Goal: Transaction & Acquisition: Download file/media

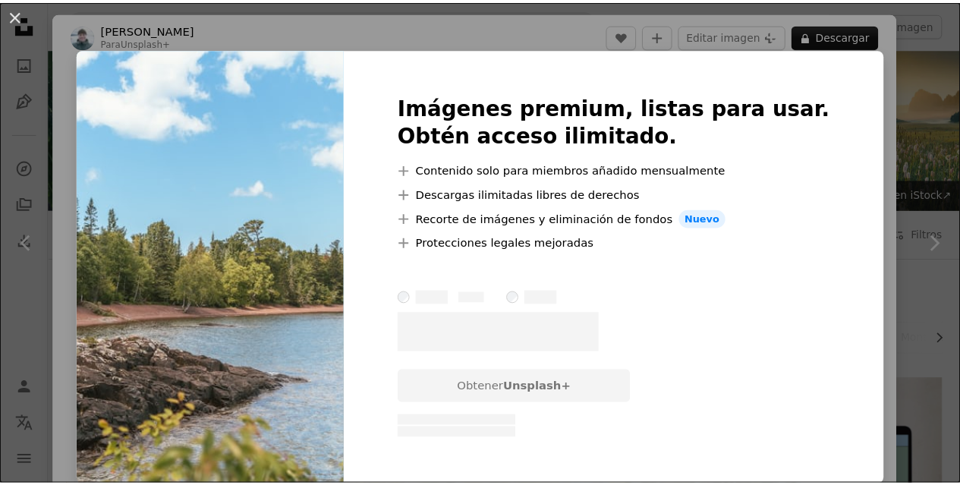
scroll to position [986, 0]
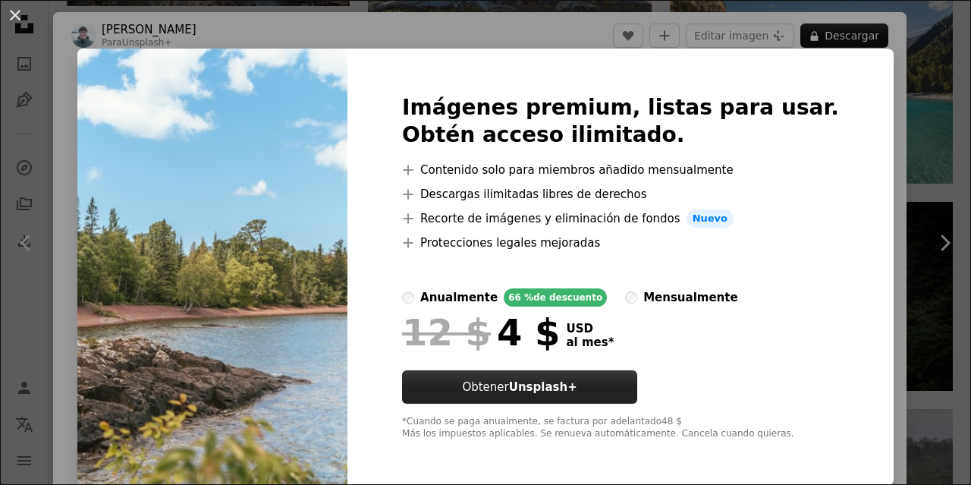
click at [573, 392] on strong "Unsplash+" at bounding box center [543, 387] width 68 height 14
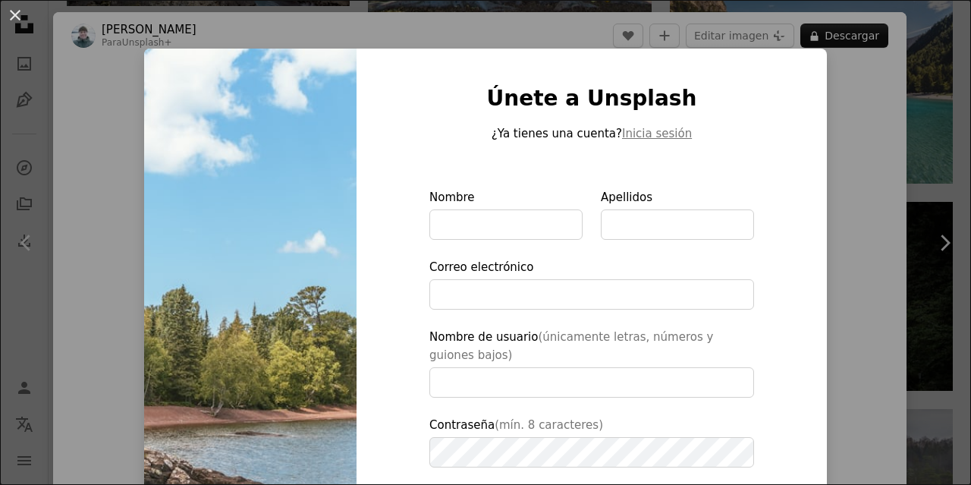
click at [853, 38] on div "An X shape Únete a Unsplash ¿Ya tienes una cuenta? Inicia sesión Nombre Apellid…" at bounding box center [485, 242] width 971 height 485
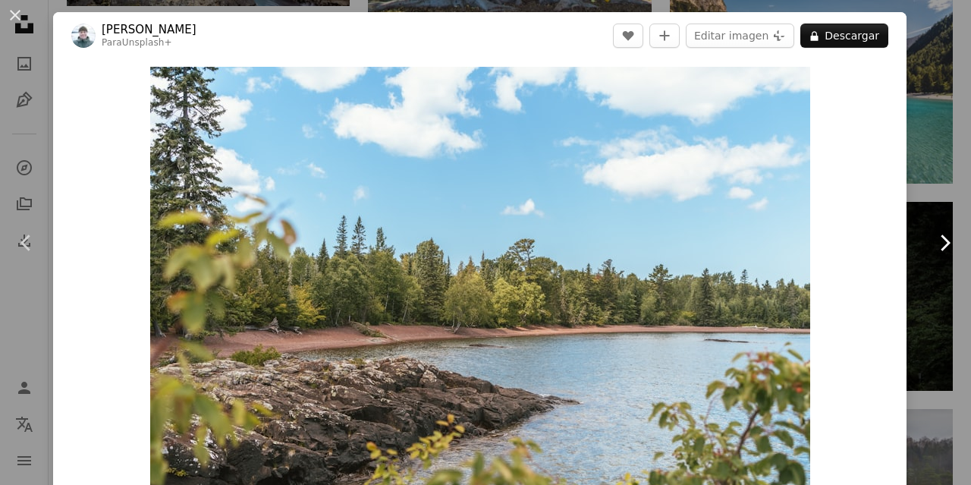
click at [932, 240] on icon "Chevron right" at bounding box center [944, 243] width 24 height 24
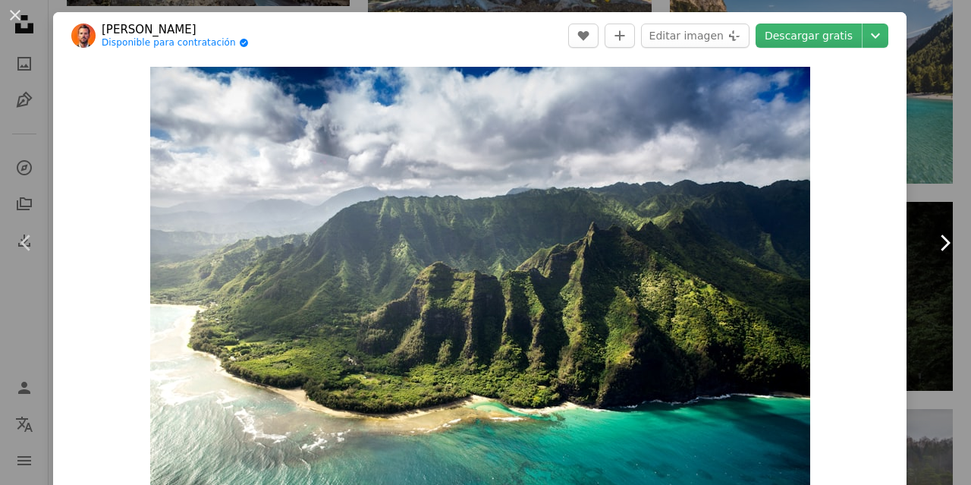
click at [936, 238] on icon "Chevron right" at bounding box center [944, 243] width 24 height 24
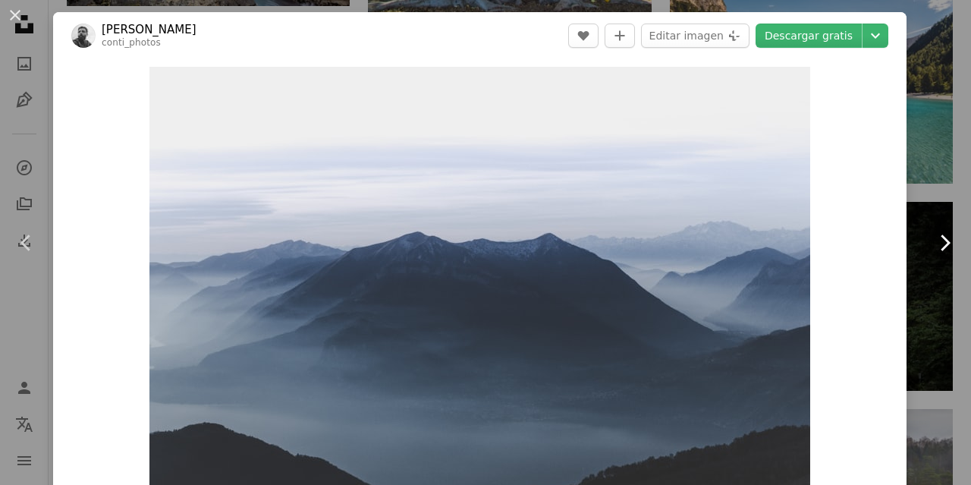
click at [936, 238] on icon "Chevron right" at bounding box center [944, 243] width 24 height 24
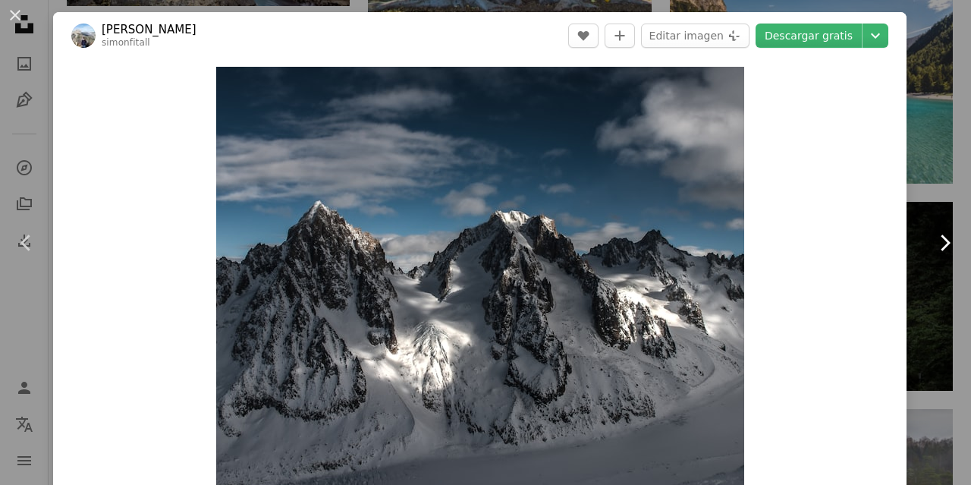
click at [936, 238] on icon "Chevron right" at bounding box center [944, 243] width 24 height 24
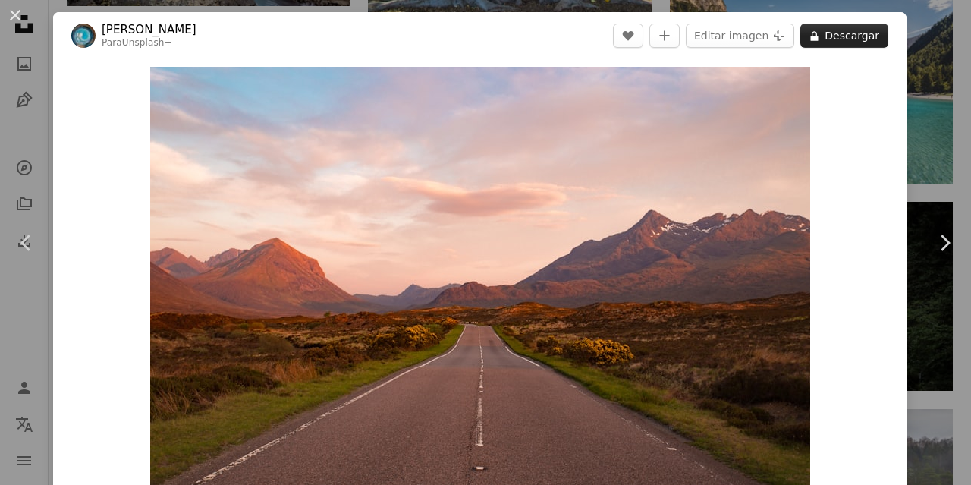
click at [850, 42] on button "A lock Descargar" at bounding box center [844, 36] width 88 height 24
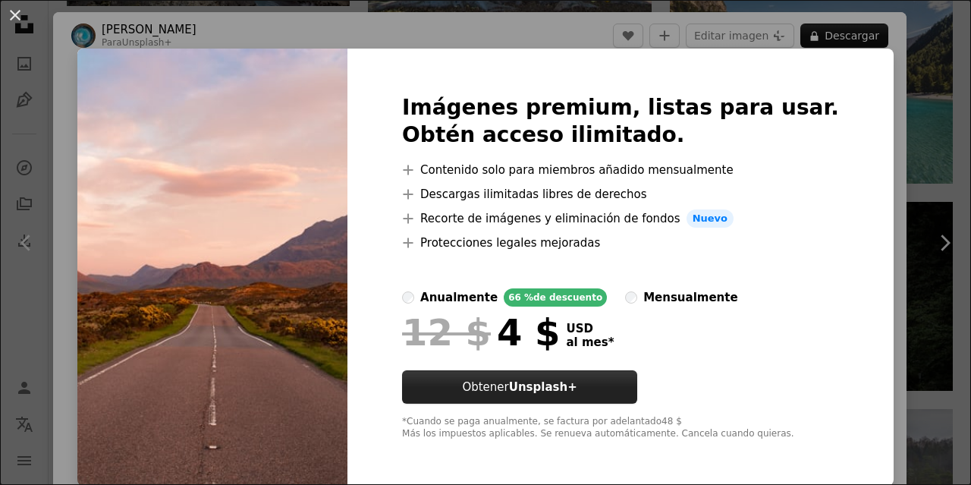
click at [577, 390] on strong "Unsplash+" at bounding box center [543, 387] width 68 height 14
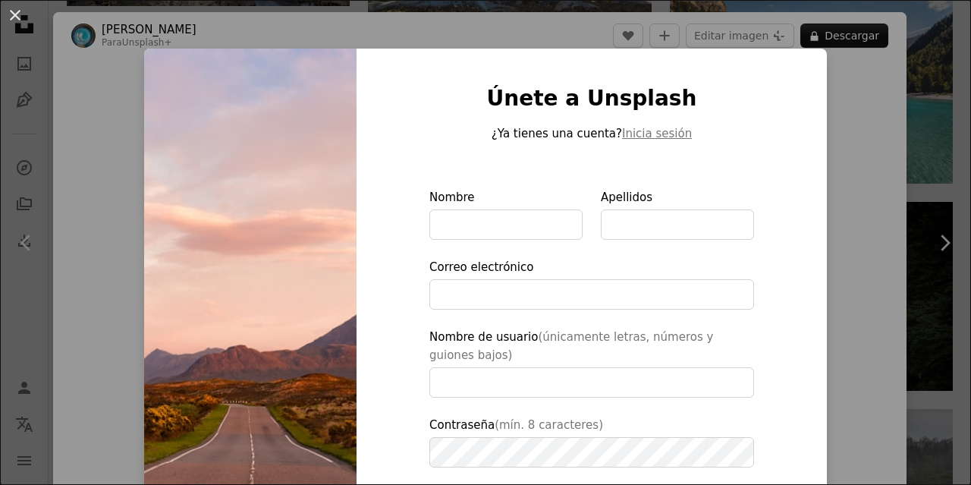
click at [849, 39] on div "An X shape Únete a Unsplash ¿Ya tienes una cuenta? Inicia sesión Nombre Apellid…" at bounding box center [485, 242] width 971 height 485
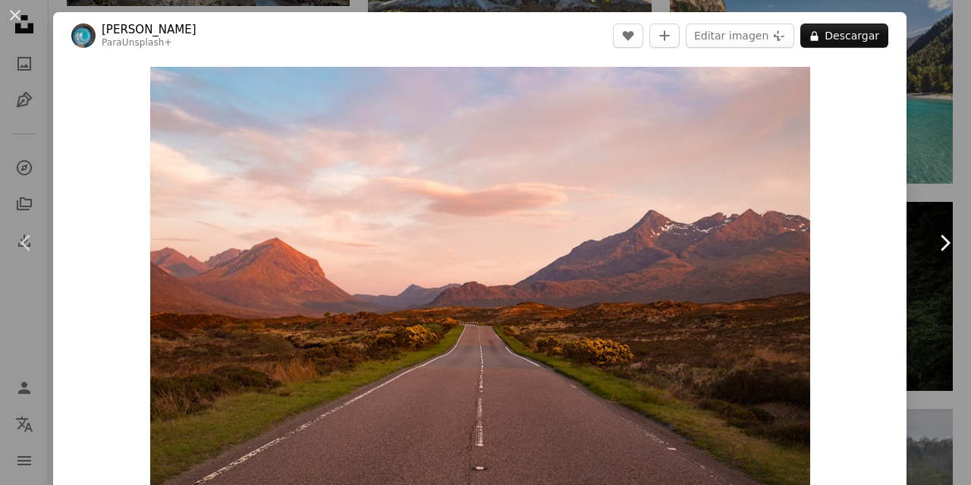
click at [933, 243] on icon "Chevron right" at bounding box center [944, 243] width 24 height 24
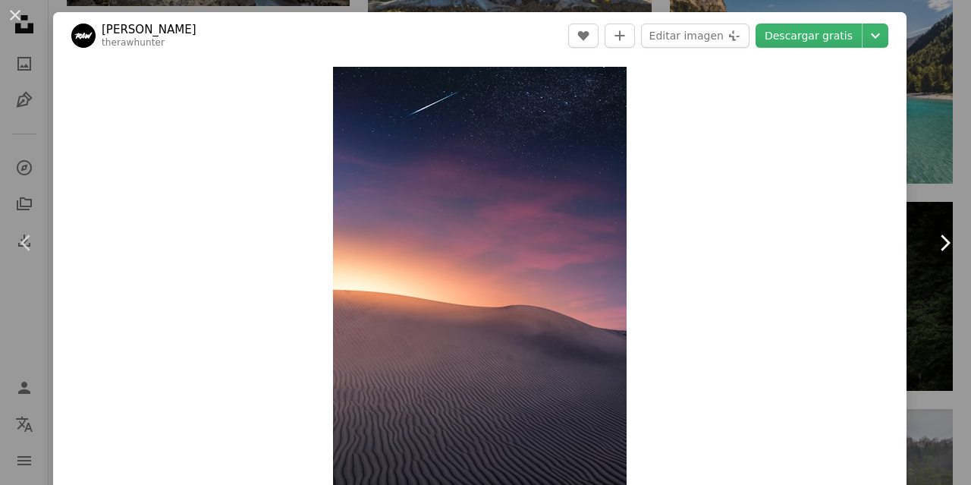
click at [933, 243] on icon "Chevron right" at bounding box center [944, 243] width 24 height 24
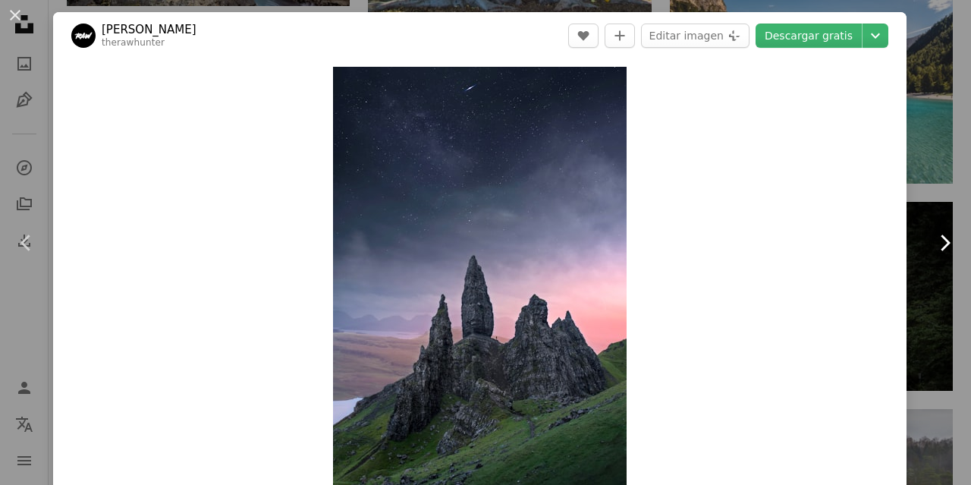
click at [933, 243] on icon "Chevron right" at bounding box center [944, 243] width 24 height 24
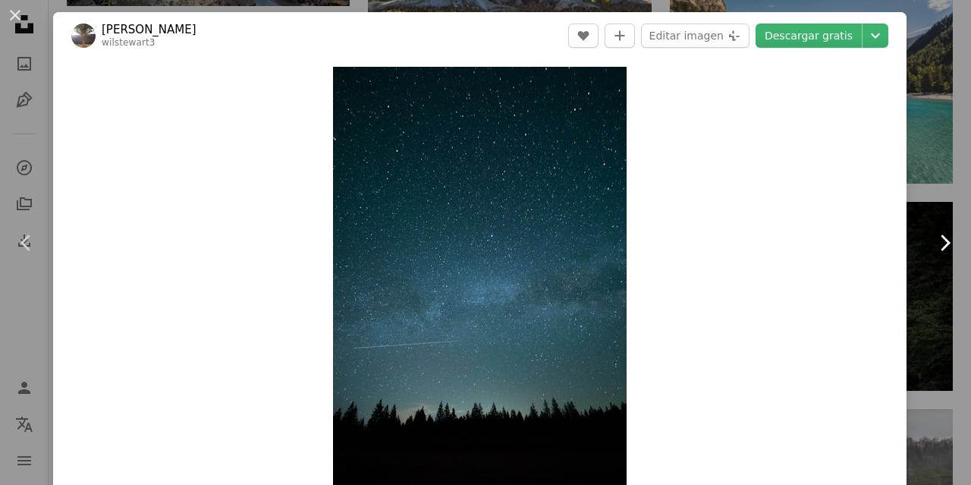
click at [933, 243] on icon "Chevron right" at bounding box center [944, 243] width 24 height 24
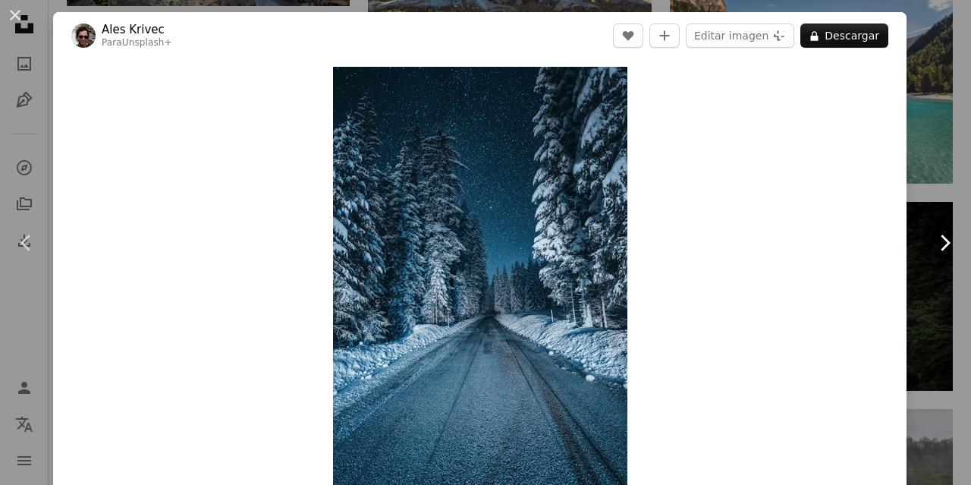
click at [933, 243] on icon "Chevron right" at bounding box center [944, 243] width 24 height 24
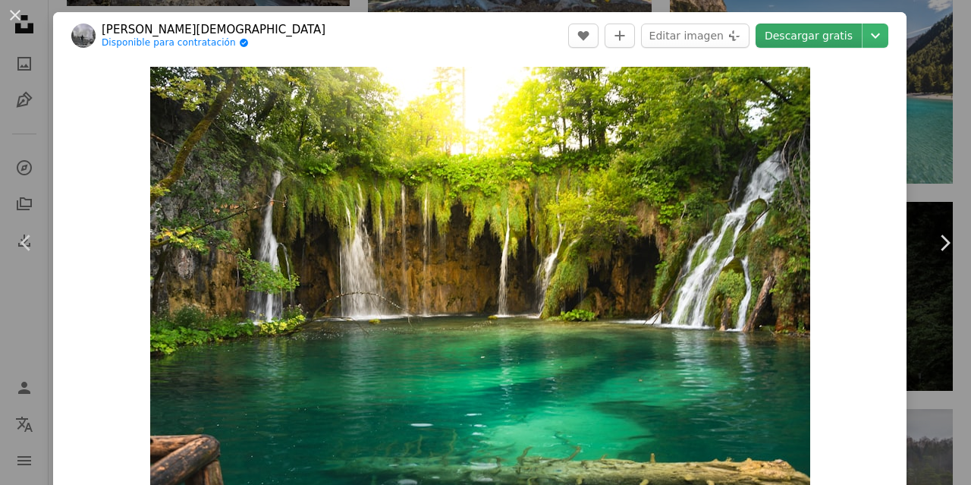
click at [787, 33] on link "Descargar gratis" at bounding box center [809, 36] width 106 height 24
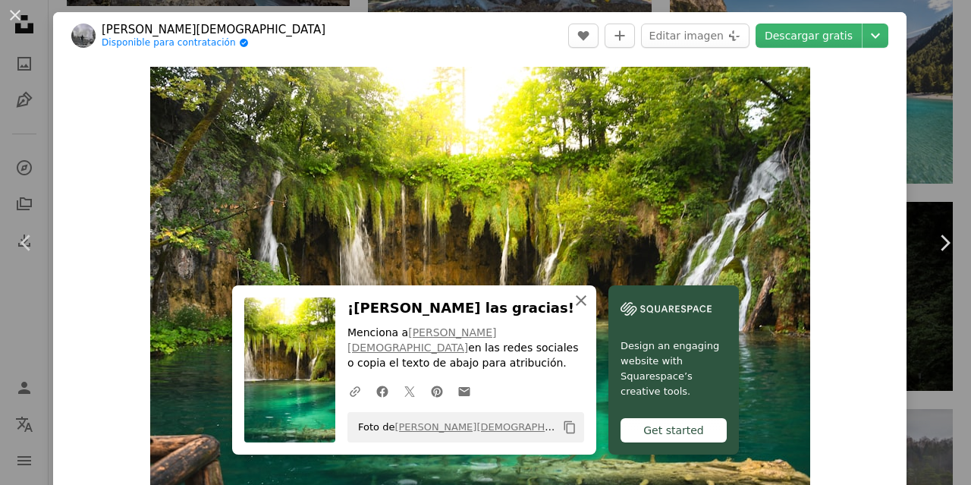
click at [576, 306] on icon "button" at bounding box center [581, 300] width 11 height 11
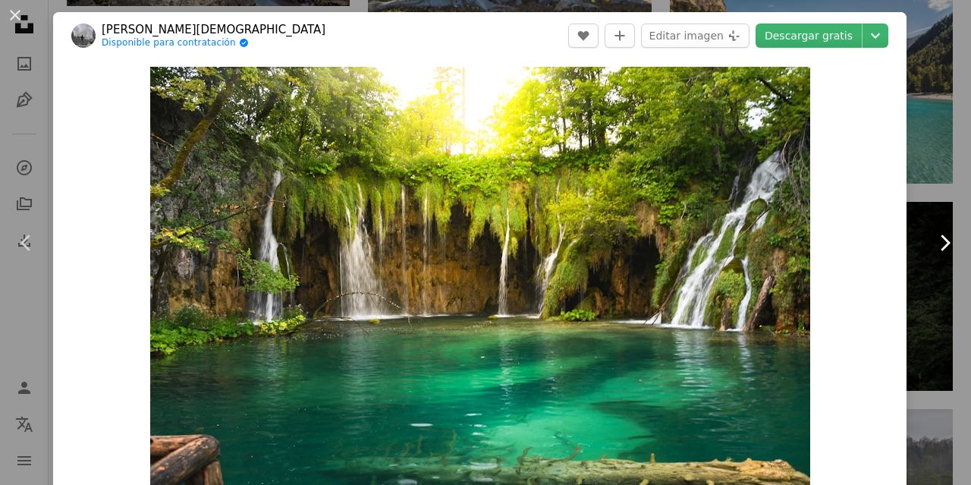
click at [932, 242] on icon "Chevron right" at bounding box center [944, 243] width 24 height 24
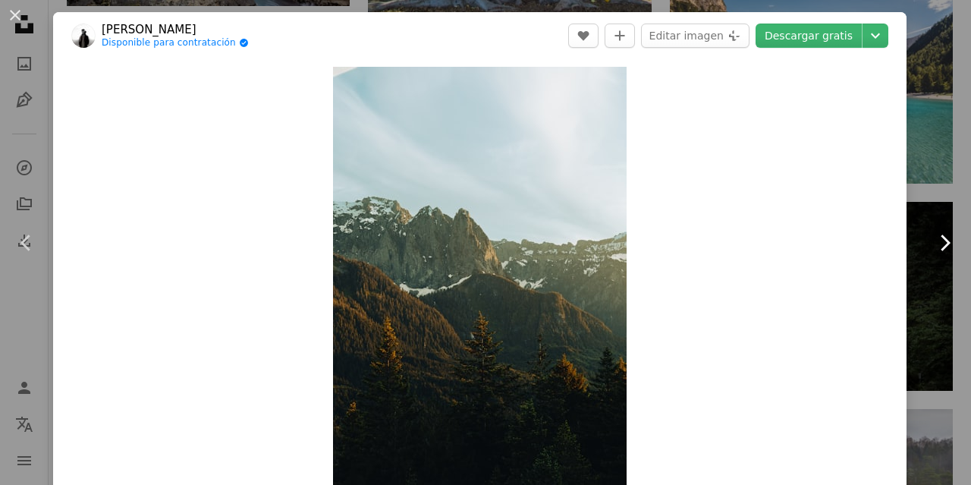
click at [932, 242] on icon "Chevron right" at bounding box center [944, 243] width 24 height 24
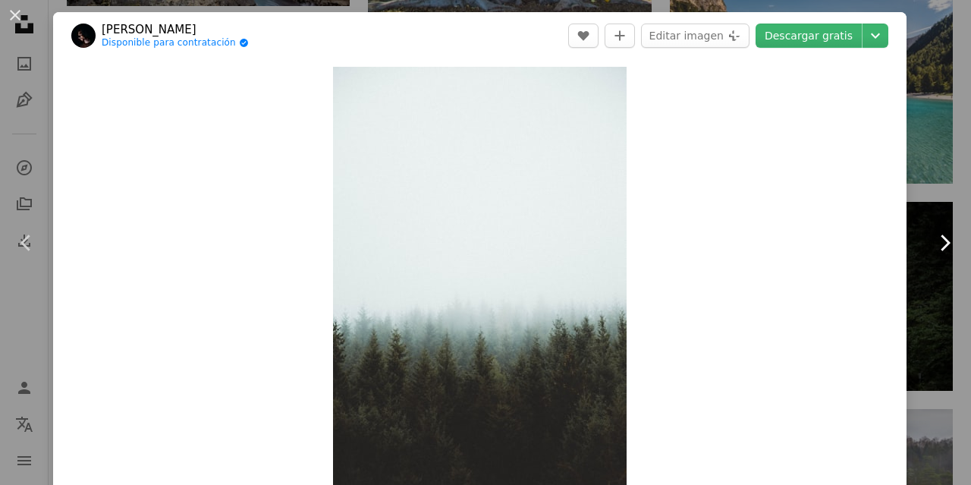
click at [932, 242] on icon "Chevron right" at bounding box center [944, 243] width 24 height 24
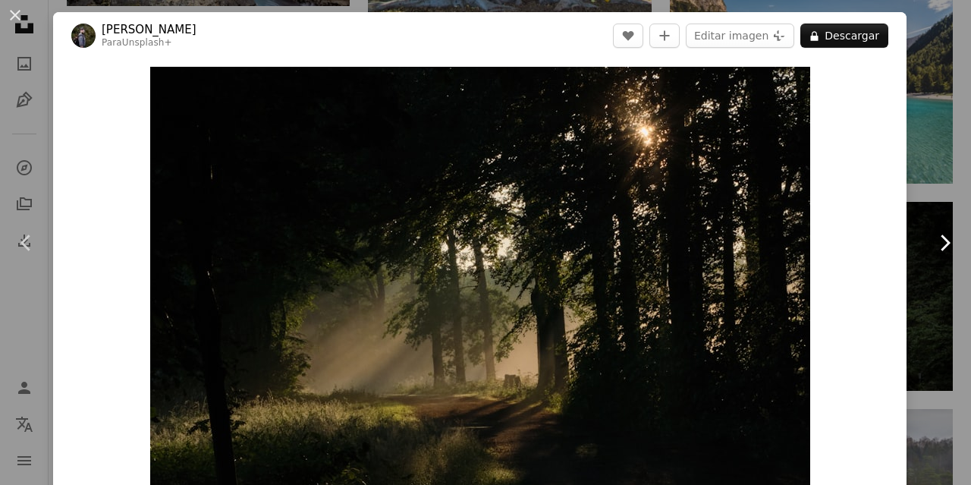
click at [932, 243] on icon "Chevron right" at bounding box center [944, 243] width 24 height 24
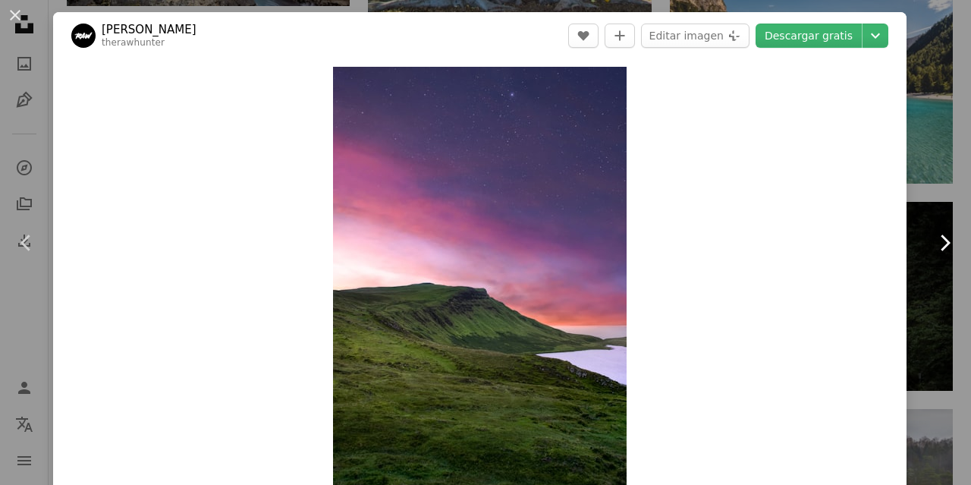
click at [932, 243] on icon "Chevron right" at bounding box center [944, 243] width 24 height 24
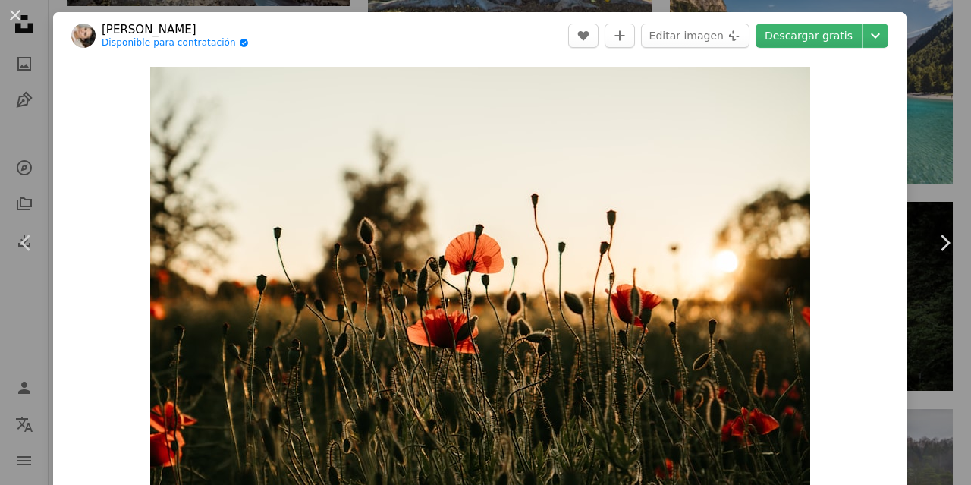
drag, startPoint x: 929, startPoint y: 0, endPoint x: 26, endPoint y: 61, distance: 905.5
click at [26, 61] on div "An X shape Chevron left Chevron right [PERSON_NAME] Disponible para contratació…" at bounding box center [485, 242] width 971 height 485
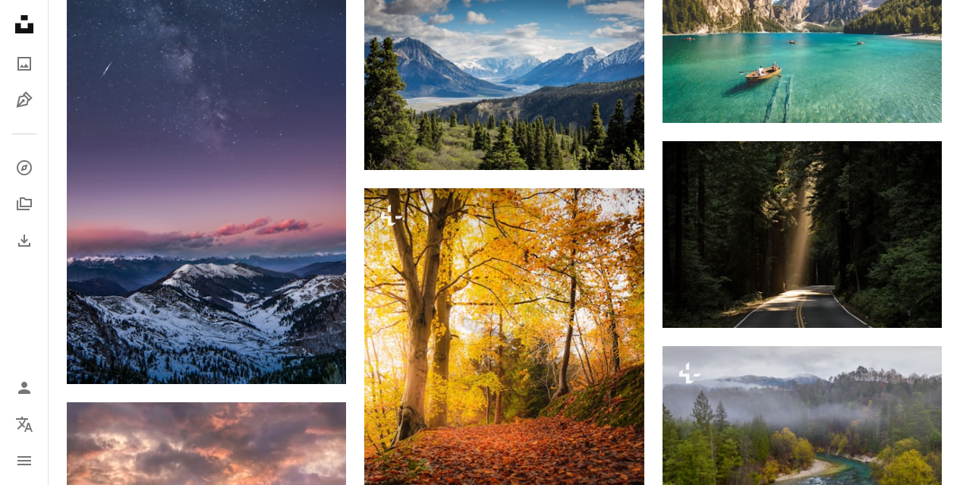
scroll to position [1062, 0]
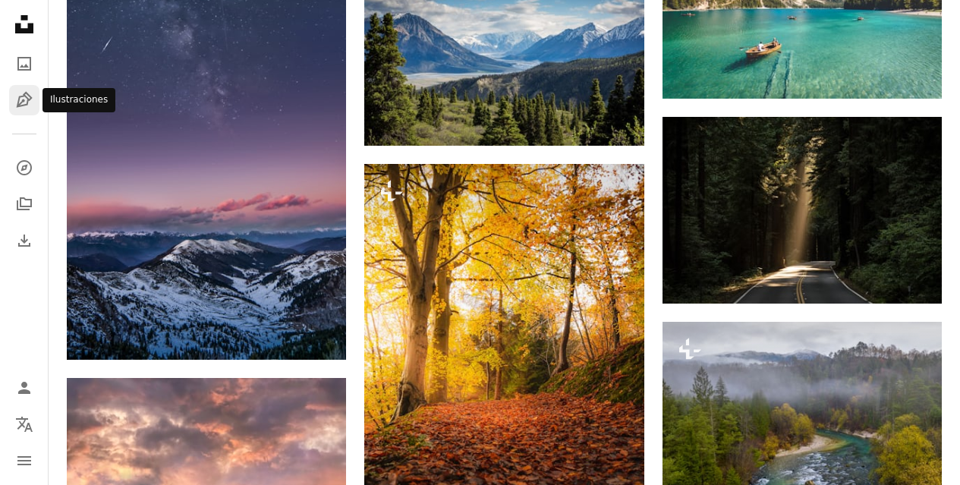
click at [21, 105] on icon "Pen Tool" at bounding box center [24, 100] width 18 height 18
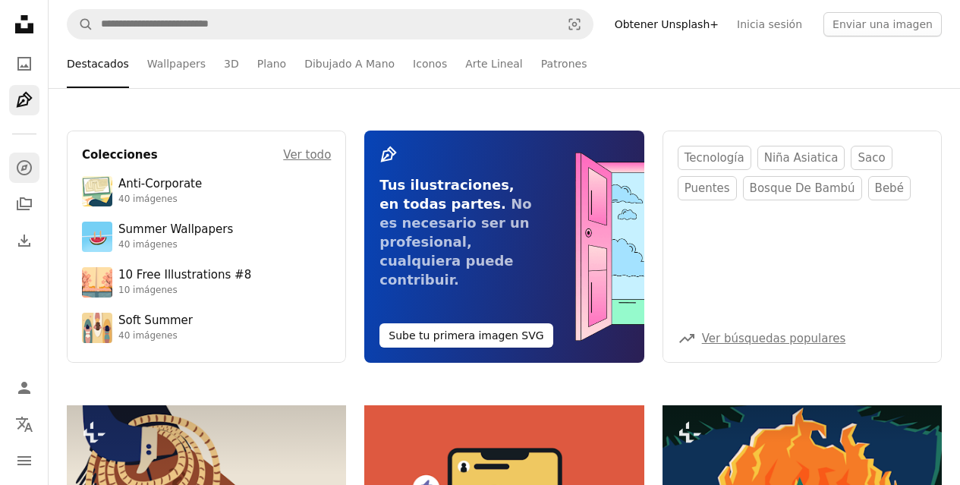
click at [25, 166] on icon "Explorar" at bounding box center [23, 167] width 15 height 15
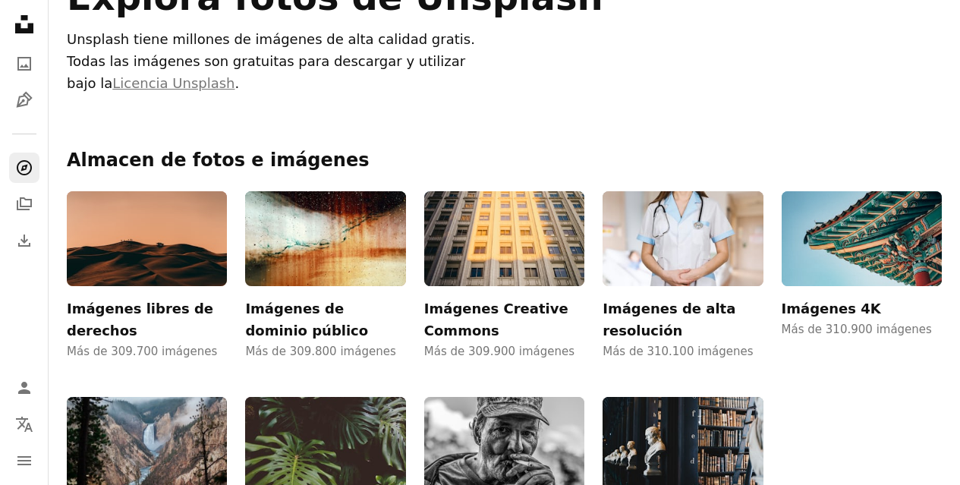
scroll to position [152, 0]
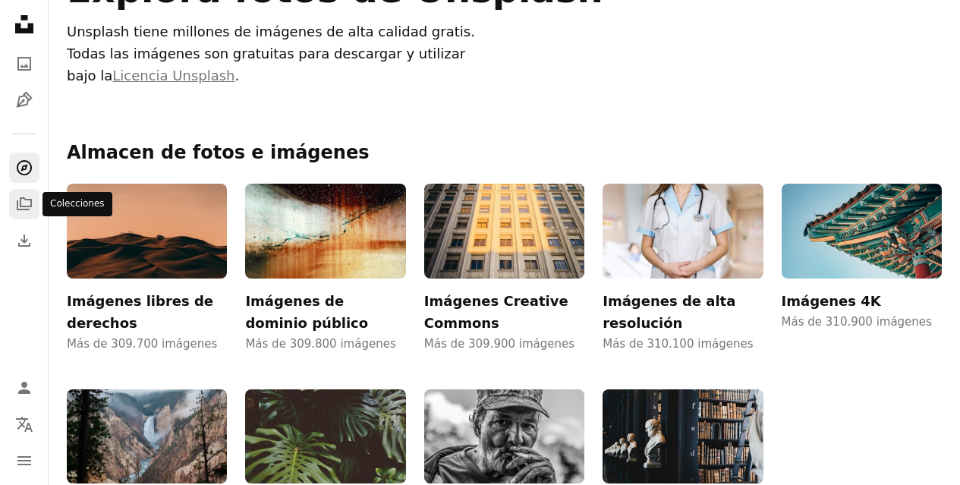
click at [22, 199] on icon "Colecciones" at bounding box center [24, 203] width 15 height 13
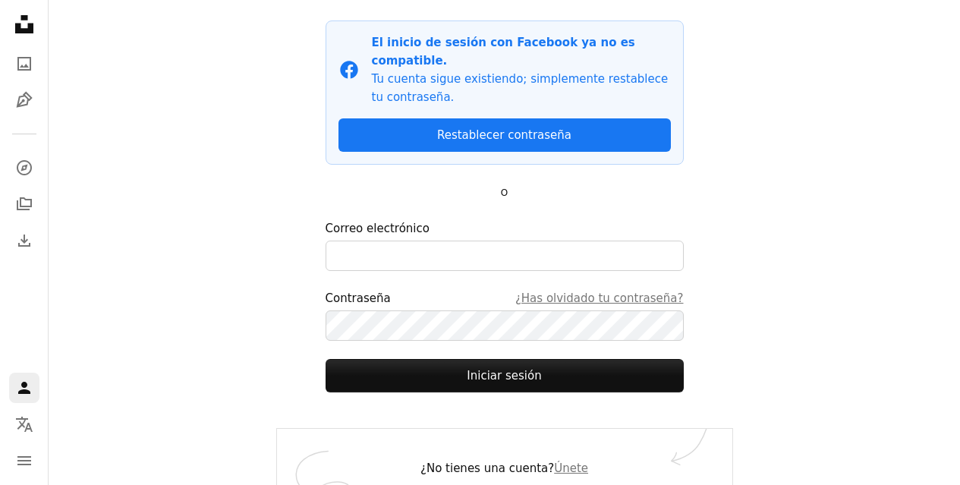
scroll to position [148, 0]
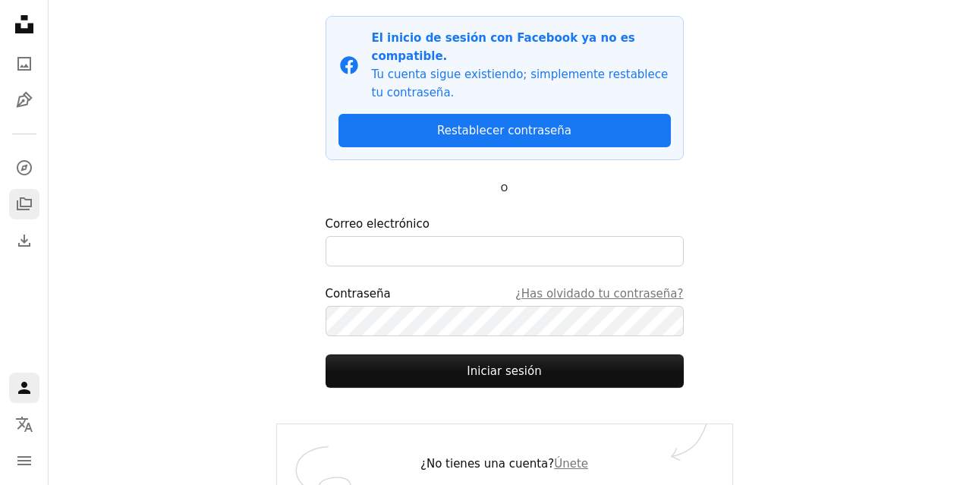
click at [27, 202] on icon "A stack of folders" at bounding box center [24, 204] width 18 height 18
click at [28, 239] on icon "Download" at bounding box center [24, 240] width 18 height 18
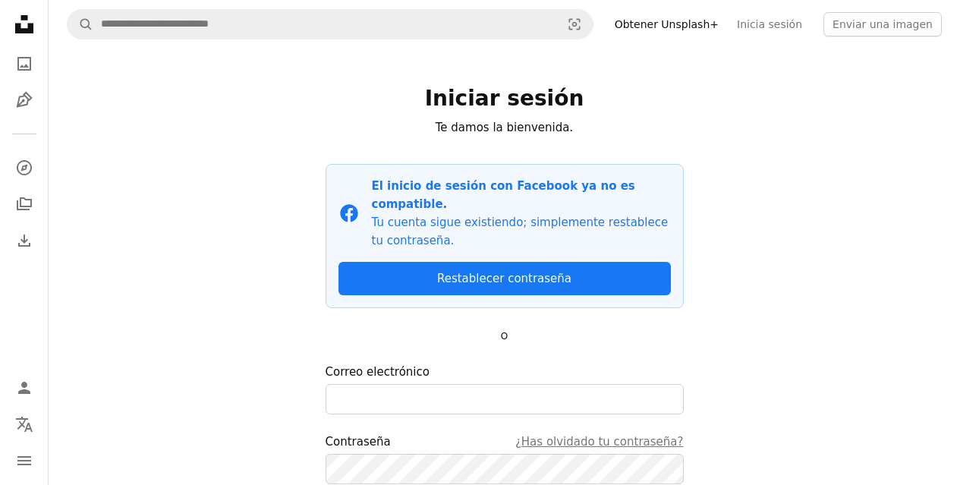
click at [30, 25] on icon at bounding box center [24, 24] width 18 height 18
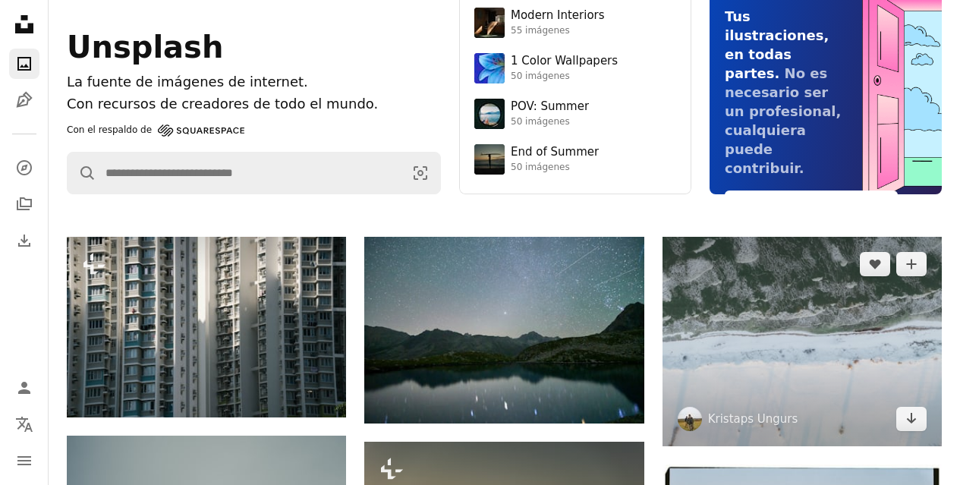
scroll to position [76, 0]
